Goal: Task Accomplishment & Management: Manage account settings

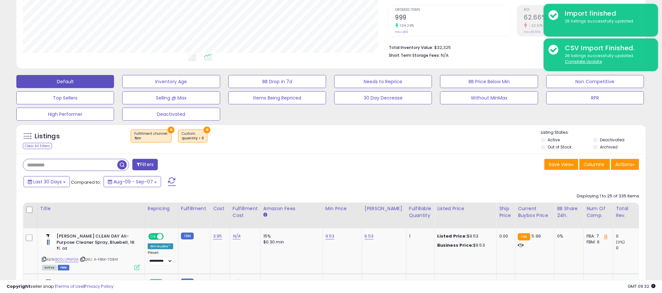
click at [168, 129] on button "×" at bounding box center [171, 130] width 7 height 7
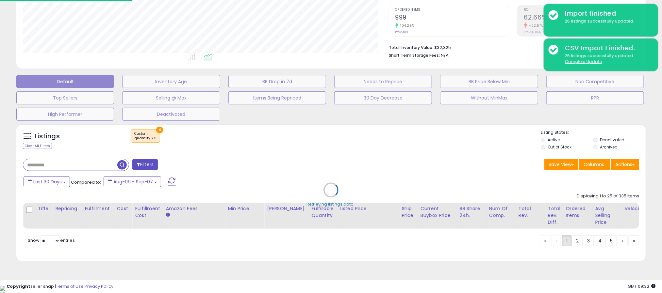
scroll to position [134, 369]
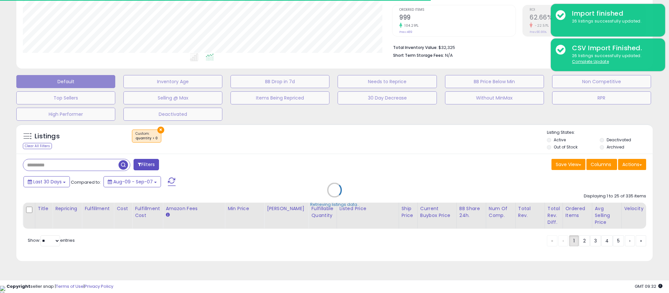
click at [159, 131] on div "Retrieving listings data.." at bounding box center [334, 195] width 646 height 149
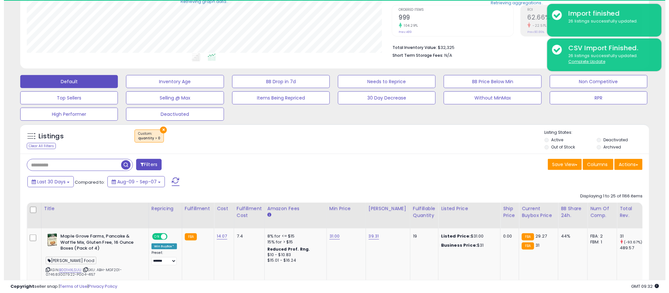
scroll to position [326429, 326198]
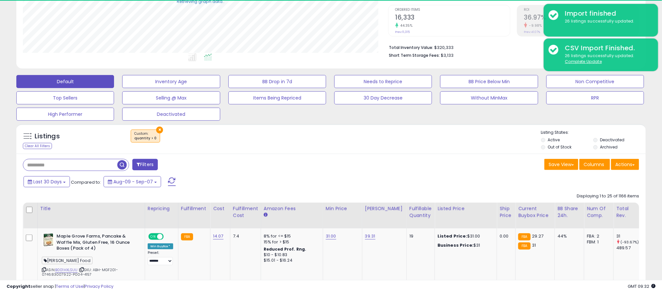
click at [158, 131] on button "×" at bounding box center [159, 130] width 7 height 7
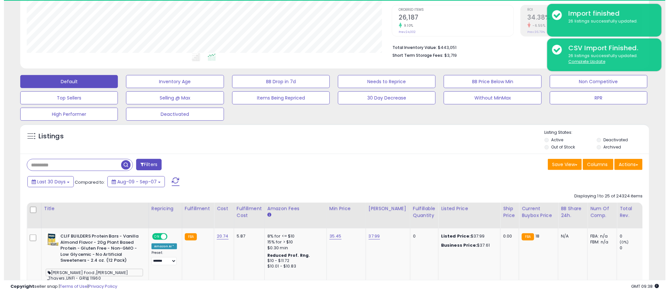
scroll to position [134, 365]
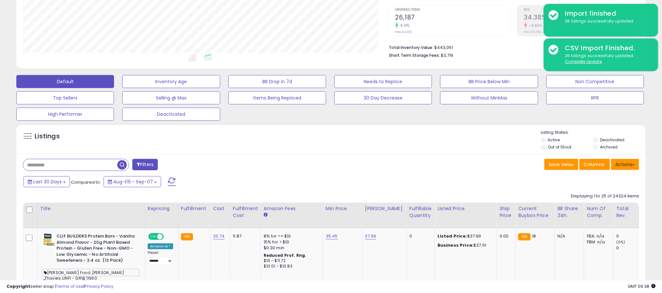
click at [616, 163] on button "Actions" at bounding box center [625, 164] width 28 height 11
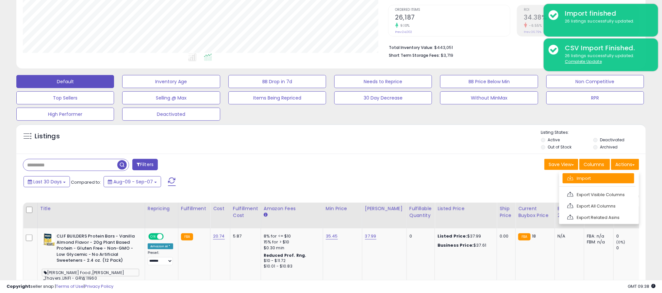
click at [588, 181] on link "Import" at bounding box center [598, 178] width 72 height 10
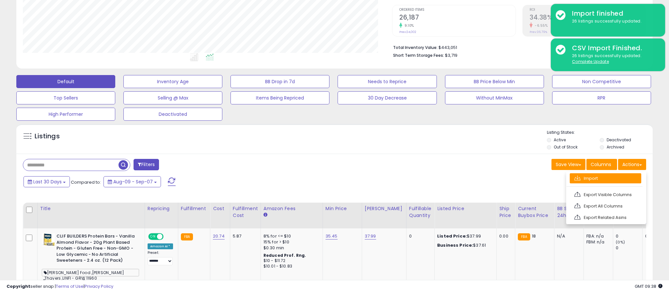
scroll to position [134, 369]
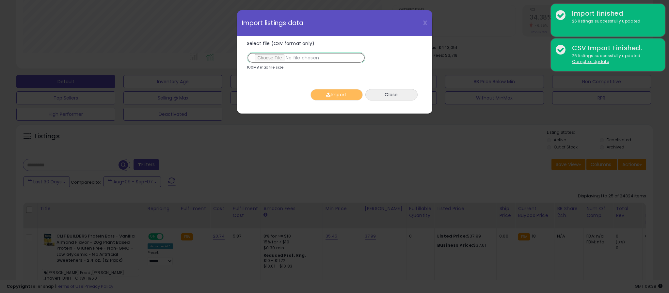
click at [271, 60] on input "Select file (CSV format only)" at bounding box center [306, 57] width 119 height 11
click at [262, 57] on input "Select file (CSV format only)" at bounding box center [306, 57] width 119 height 11
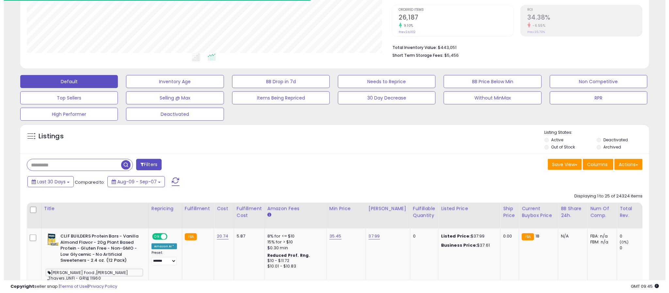
scroll to position [131, 0]
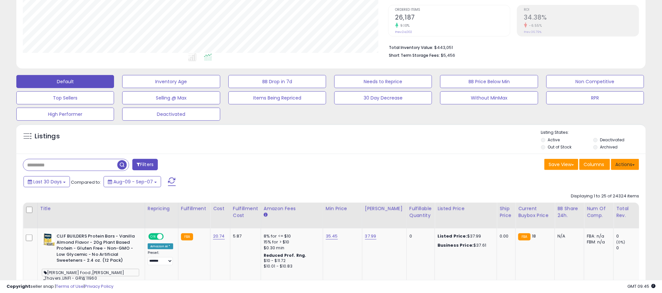
click at [631, 167] on button "Actions" at bounding box center [625, 164] width 28 height 11
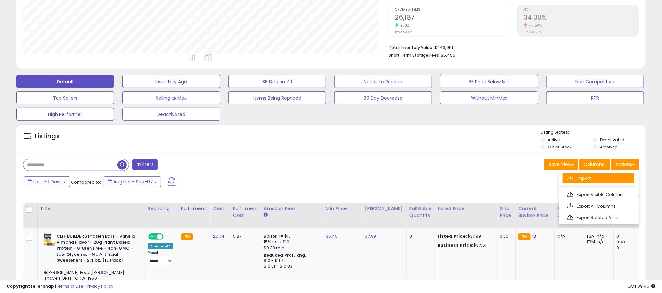
click at [593, 179] on link "Import" at bounding box center [598, 178] width 72 height 10
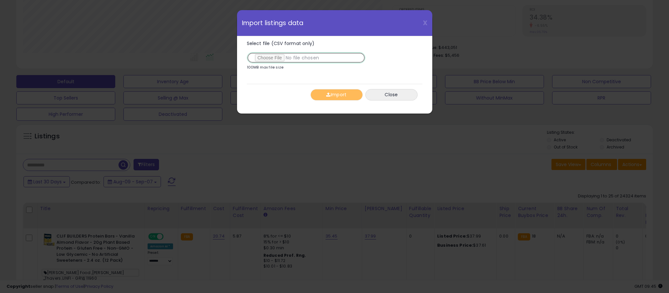
click at [268, 61] on input "Select file (CSV format only)" at bounding box center [306, 57] width 119 height 11
type input "**********"
click at [342, 98] on button "Import" at bounding box center [337, 94] width 52 height 11
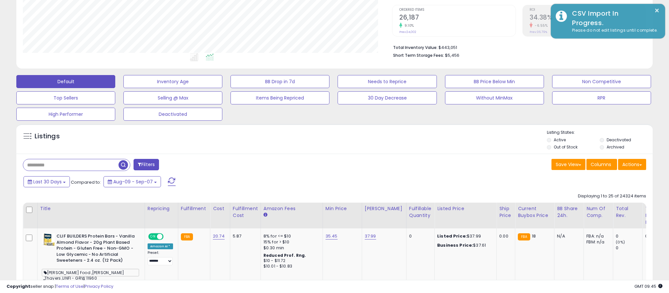
scroll to position [326429, 326198]
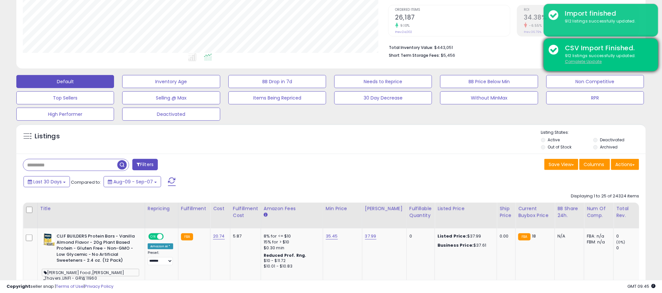
click at [574, 62] on u "Complete Update" at bounding box center [583, 62] width 37 height 6
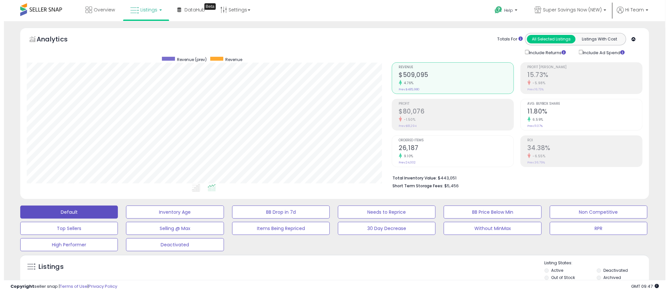
scroll to position [131, 0]
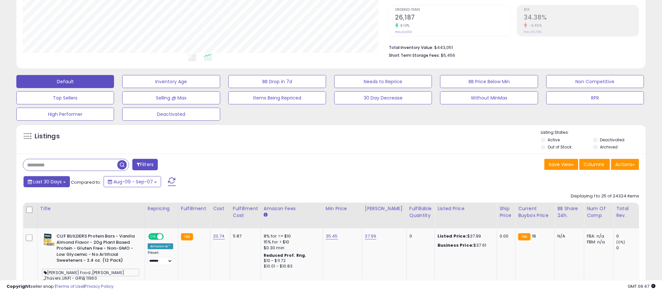
click at [61, 187] on button "Last 30 Days" at bounding box center [47, 181] width 46 height 11
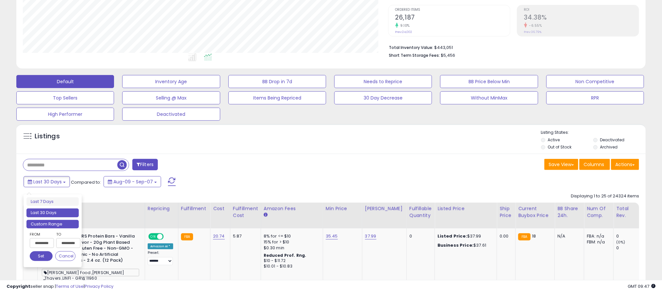
click at [59, 224] on li "Custom Range" at bounding box center [52, 224] width 52 height 9
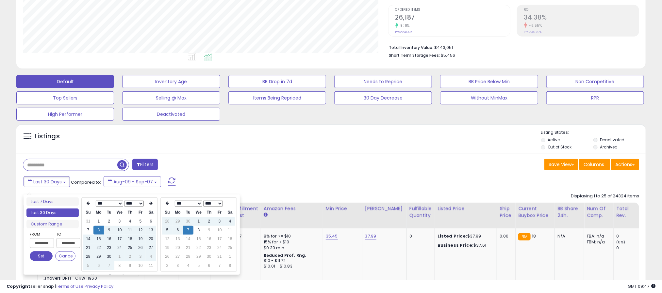
click at [110, 203] on select "*** *** *** *** *** *** *** *** *** ***" at bounding box center [108, 204] width 27 height 6
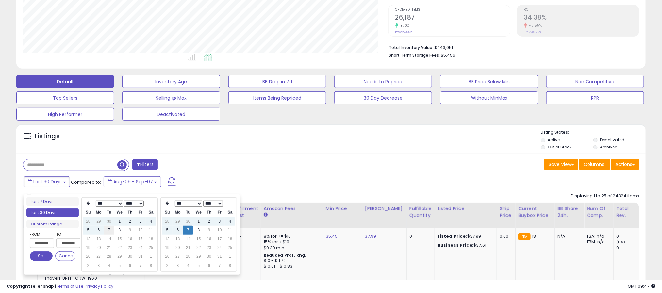
click at [111, 228] on td "7" at bounding box center [109, 230] width 10 height 9
type input "**********"
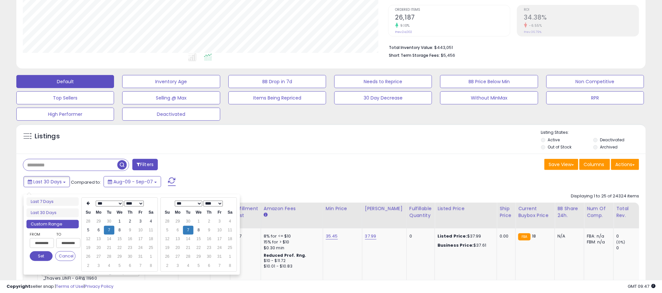
click at [43, 261] on button "Set" at bounding box center [41, 256] width 23 height 10
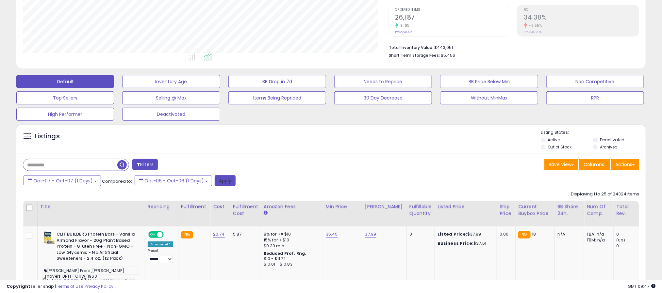
click at [220, 186] on button "Apply" at bounding box center [225, 180] width 21 height 11
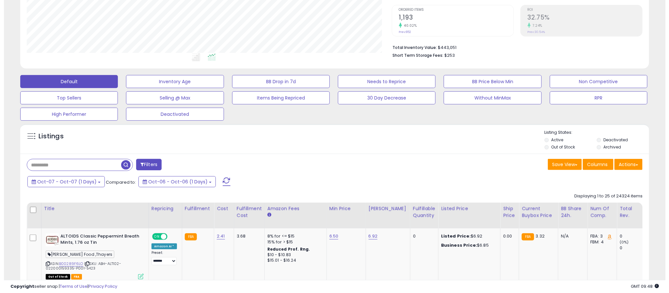
scroll to position [134, 365]
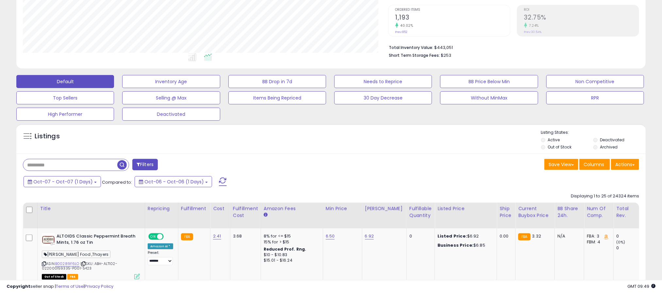
click at [142, 167] on button "Filters" at bounding box center [144, 164] width 25 height 11
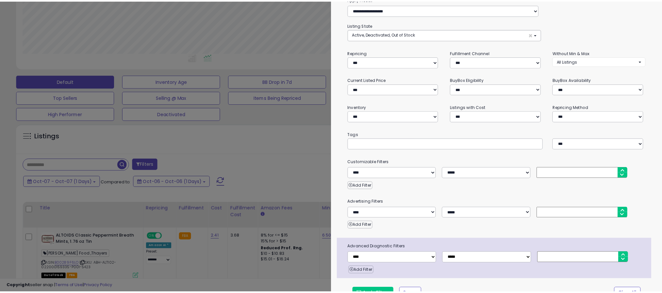
scroll to position [46, 0]
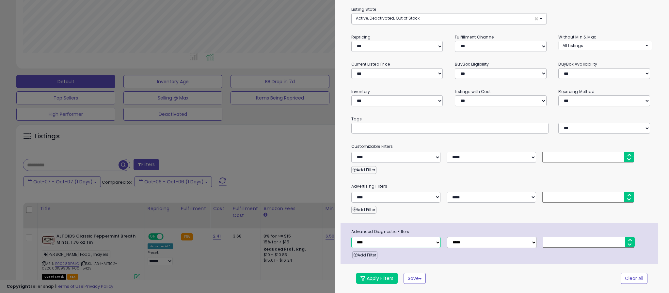
click at [388, 245] on select "**********" at bounding box center [395, 242] width 89 height 11
click at [474, 218] on div "**********" at bounding box center [502, 137] width 335 height 314
click at [243, 158] on div at bounding box center [334, 146] width 669 height 293
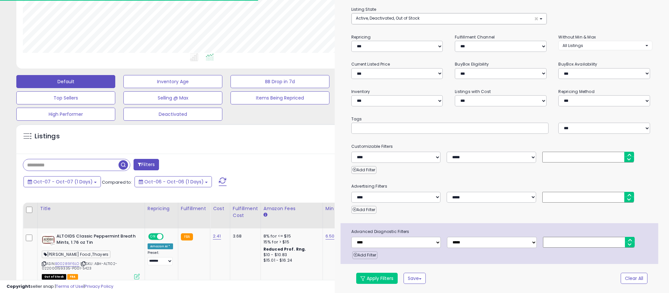
scroll to position [326429, 326198]
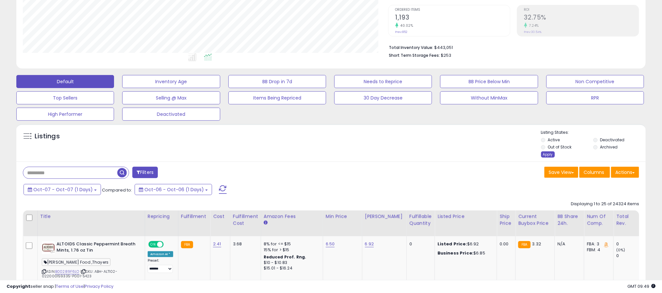
click at [549, 157] on div "Apply" at bounding box center [548, 155] width 14 height 6
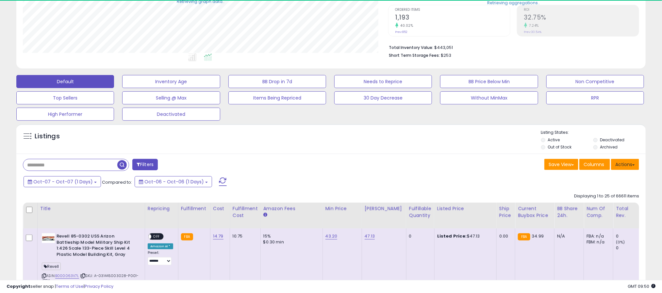
click at [622, 163] on button "Actions" at bounding box center [625, 164] width 28 height 11
click at [452, 190] on div "Oct-07 - Oct-07 (1 Days) Compared to: Oct-06 - Oct-06 (1 Days)" at bounding box center [253, 182] width 462 height 15
click at [136, 165] on button "Filters" at bounding box center [144, 164] width 25 height 11
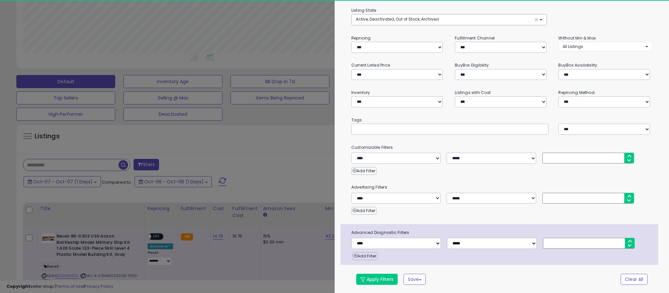
scroll to position [134, 369]
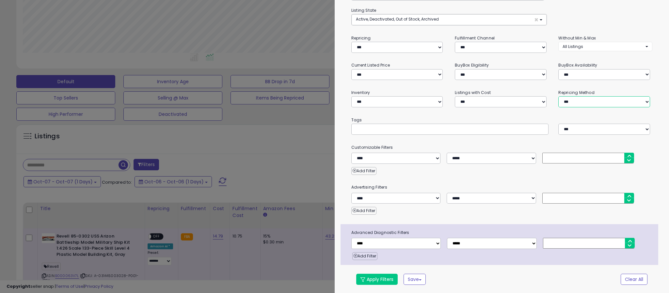
click at [585, 107] on select "**********" at bounding box center [604, 101] width 92 height 11
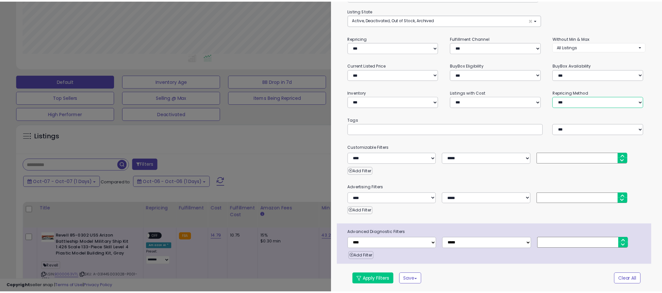
scroll to position [46, 0]
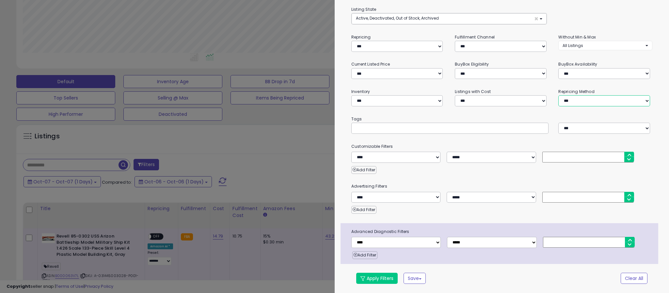
click at [579, 99] on select "**********" at bounding box center [604, 100] width 92 height 11
select select "**********"
click at [558, 95] on select "**********" at bounding box center [604, 100] width 92 height 11
click at [382, 281] on button "Apply Filters" at bounding box center [376, 278] width 41 height 11
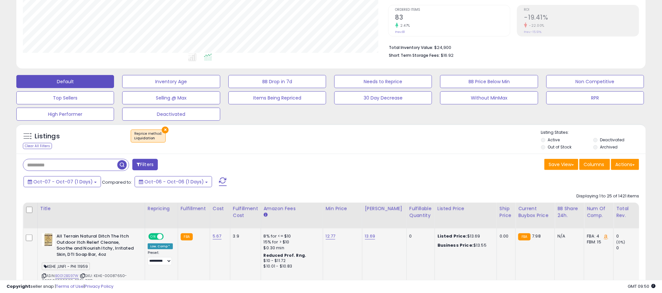
scroll to position [134, 365]
click at [615, 163] on button "Actions" at bounding box center [625, 164] width 28 height 11
click at [578, 210] on link "Export All Columns" at bounding box center [598, 206] width 72 height 10
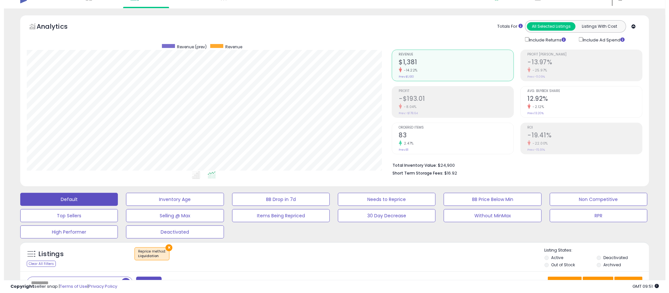
scroll to position [0, 0]
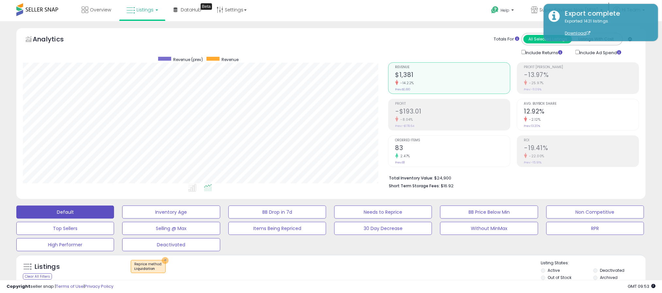
click at [166, 262] on button "×" at bounding box center [165, 260] width 7 height 7
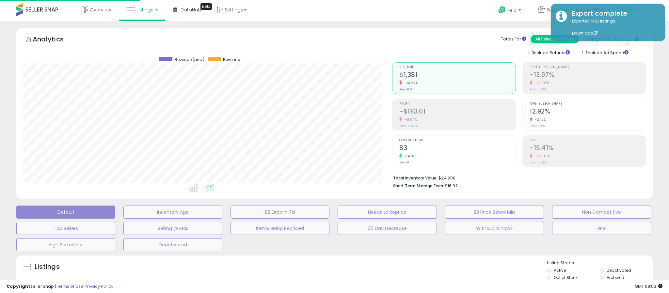
scroll to position [134, 369]
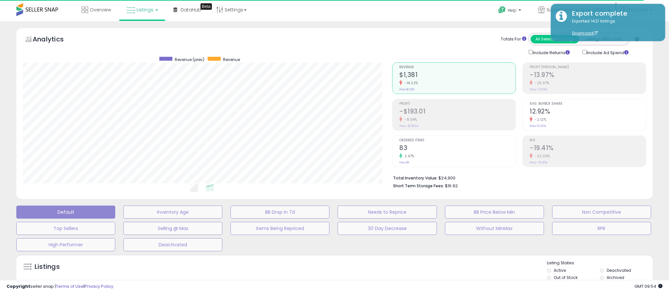
click at [660, 162] on div "**********" at bounding box center [334, 214] width 663 height 372
click at [315, 5] on div "Overview Listings DataHub Beta" at bounding box center [216, 14] width 443 height 28
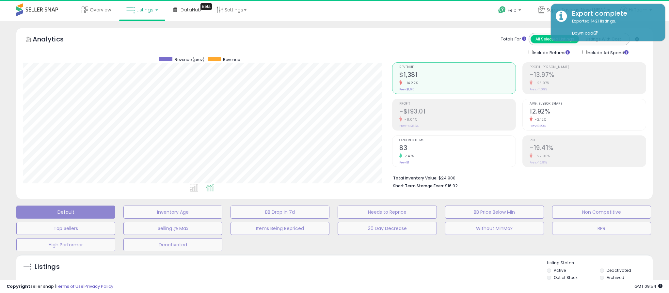
click at [134, 10] on icon at bounding box center [130, 10] width 8 height 8
click at [138, 37] on link at bounding box center [146, 33] width 45 height 13
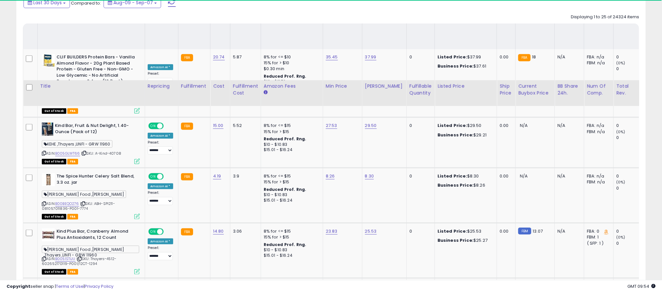
scroll to position [196, 0]
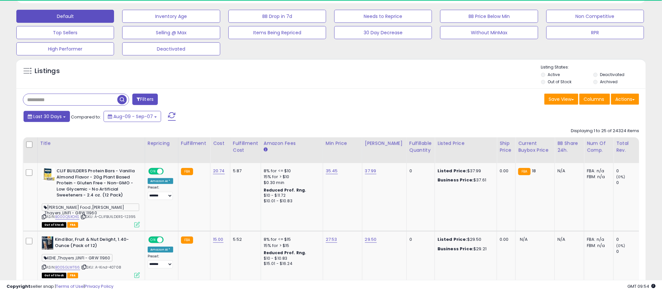
click at [44, 113] on button "Last 30 Days" at bounding box center [47, 116] width 46 height 11
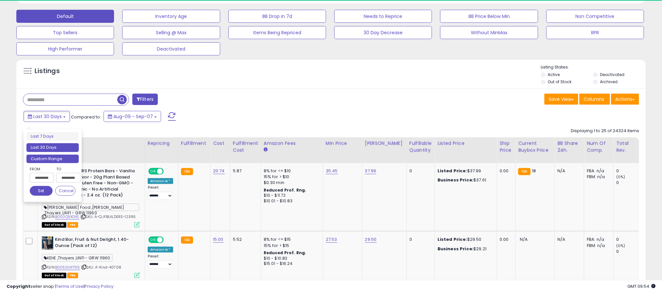
click at [39, 160] on li "Custom Range" at bounding box center [52, 159] width 52 height 9
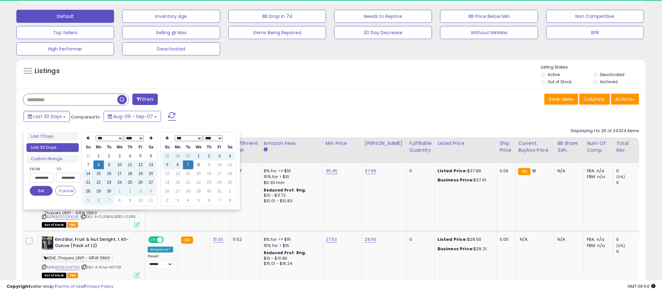
click at [112, 133] on div "*** *** *** *** *** *** *** *** *** *** **** **** **** **** **** **** **** ****…" at bounding box center [119, 169] width 76 height 74
click at [109, 137] on select "*** *** *** *** *** *** *** *** *** ***" at bounding box center [108, 139] width 27 height 6
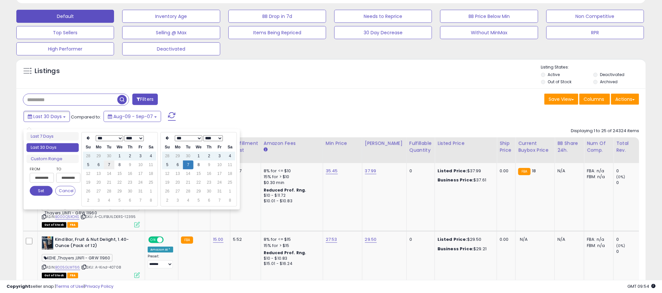
scroll to position [134, 365]
click at [110, 164] on td "7" at bounding box center [109, 165] width 10 height 9
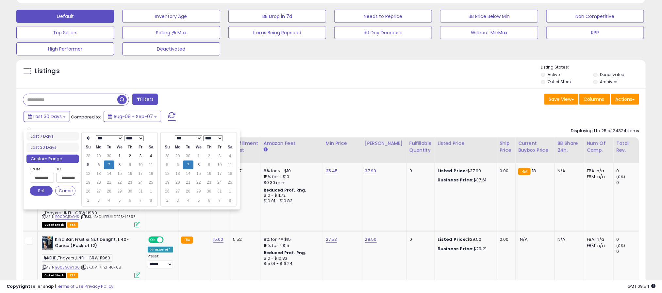
type input "**********"
click at [45, 192] on button "Set" at bounding box center [41, 191] width 23 height 10
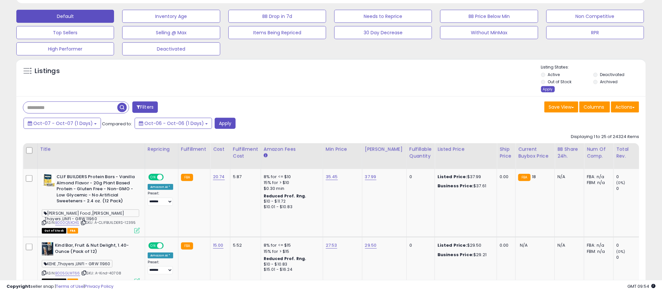
click at [547, 91] on div "Apply" at bounding box center [548, 89] width 14 height 6
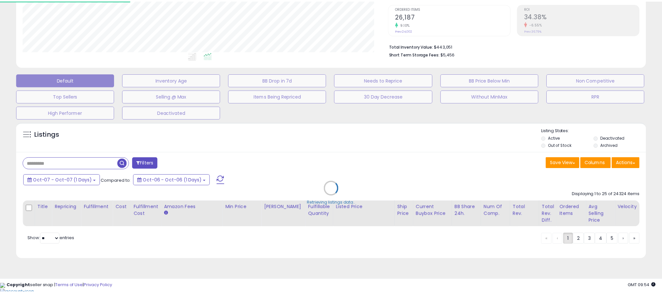
scroll to position [134, 369]
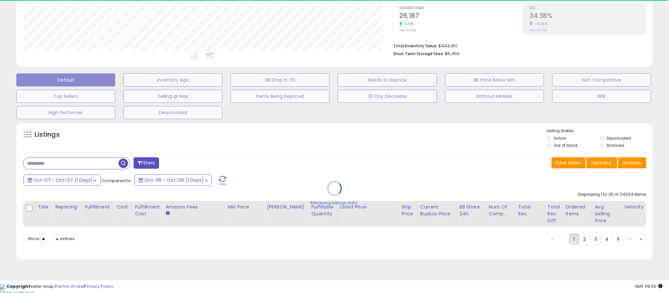
click at [151, 167] on div "Retrieving listings data.." at bounding box center [334, 193] width 646 height 149
click at [152, 167] on div "Retrieving listings data.." at bounding box center [334, 193] width 646 height 149
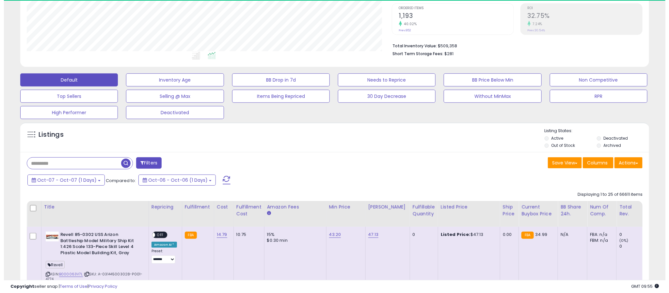
scroll to position [134, 365]
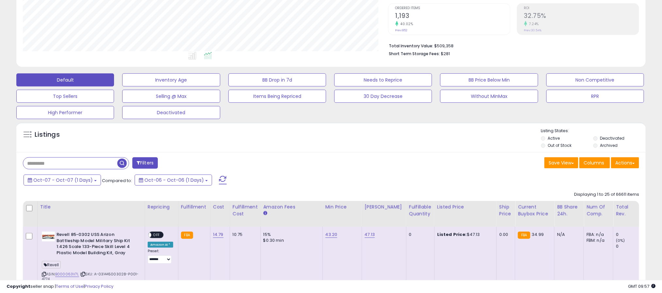
click at [154, 166] on button "Filters" at bounding box center [144, 162] width 25 height 11
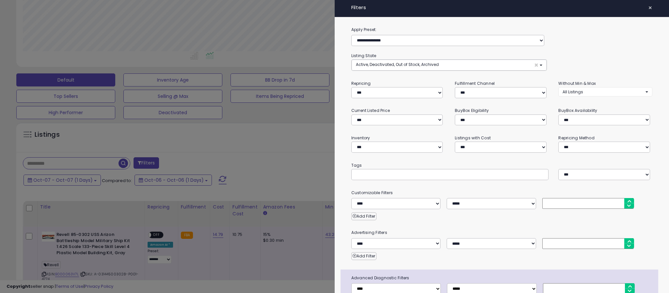
scroll to position [134, 369]
click at [572, 146] on select "**********" at bounding box center [604, 147] width 92 height 11
select select "****"
click at [558, 142] on select "**********" at bounding box center [604, 147] width 92 height 11
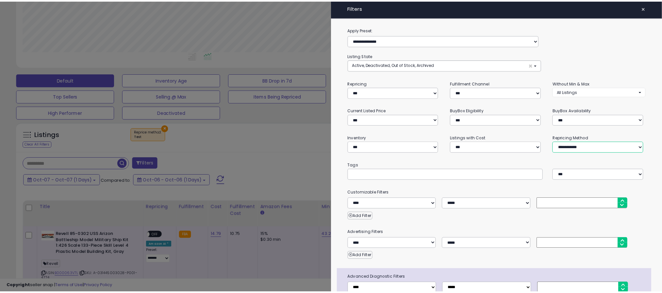
scroll to position [46, 0]
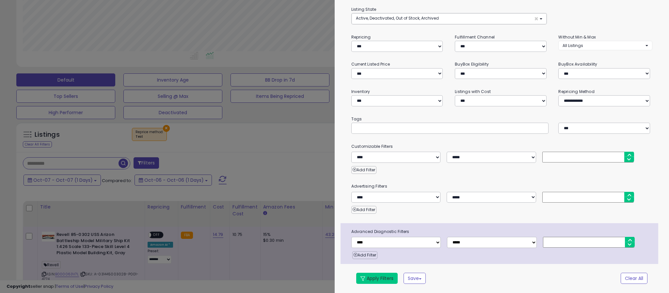
click at [374, 274] on button "Apply Filters" at bounding box center [376, 278] width 41 height 11
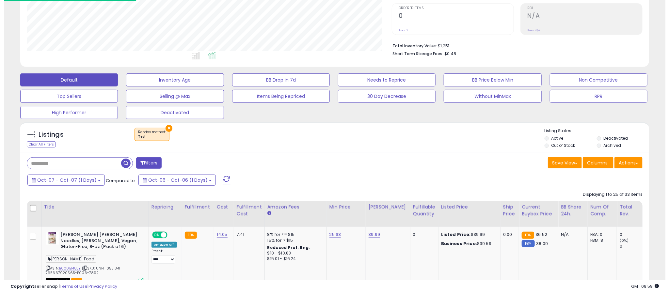
scroll to position [134, 365]
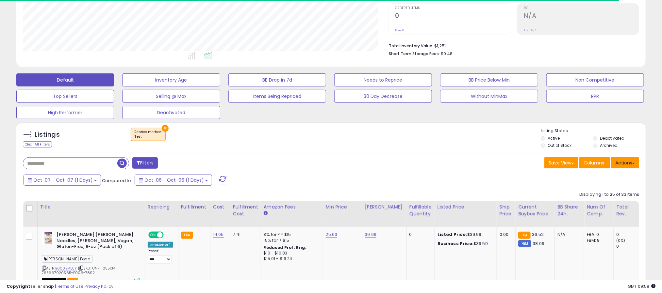
click at [628, 167] on button "Actions" at bounding box center [625, 162] width 28 height 11
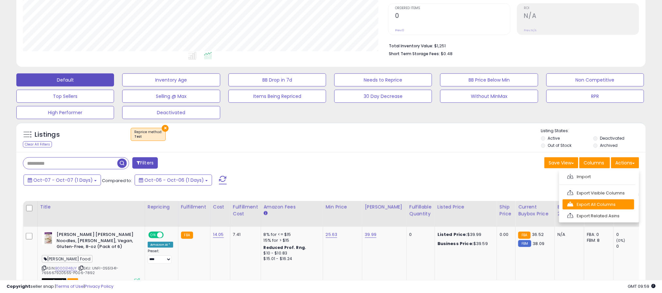
click at [612, 208] on link "Export All Columns" at bounding box center [598, 205] width 72 height 10
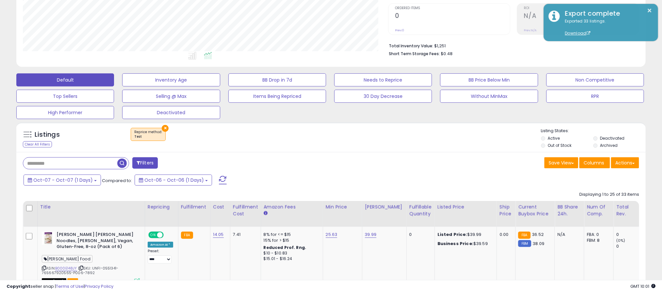
click at [164, 129] on button "×" at bounding box center [165, 128] width 7 height 7
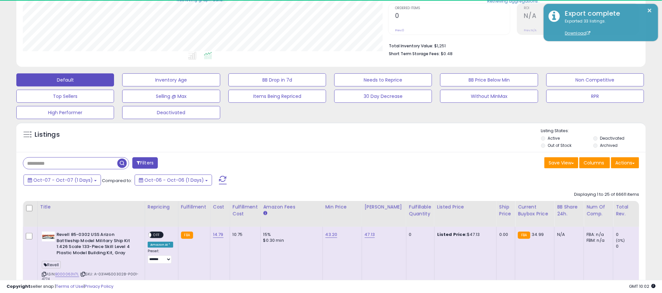
scroll to position [326429, 326198]
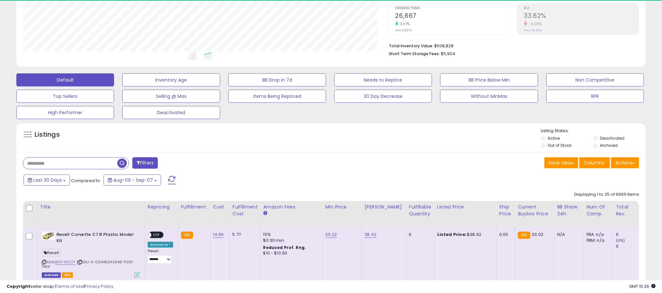
scroll to position [134, 365]
